Goal: Contribute content

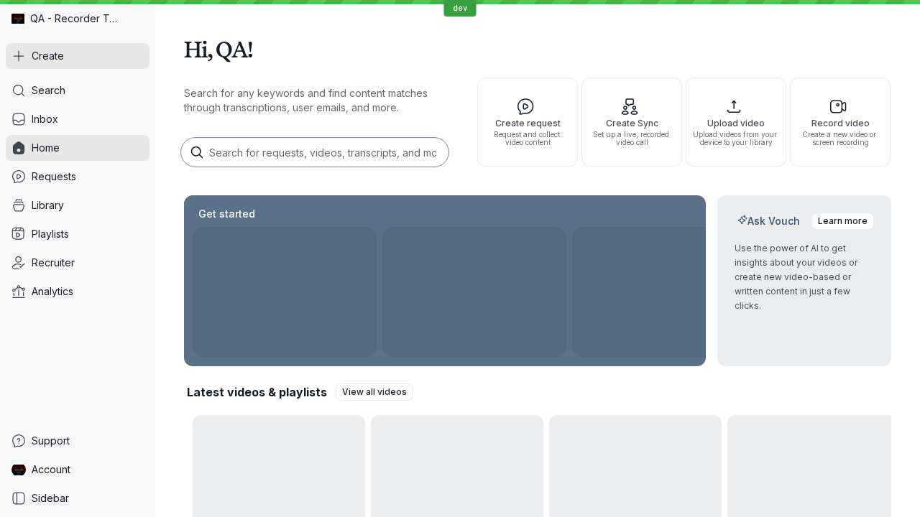
click at [78, 56] on button "Create" at bounding box center [78, 56] width 144 height 26
